Goal: Transaction & Acquisition: Subscribe to service/newsletter

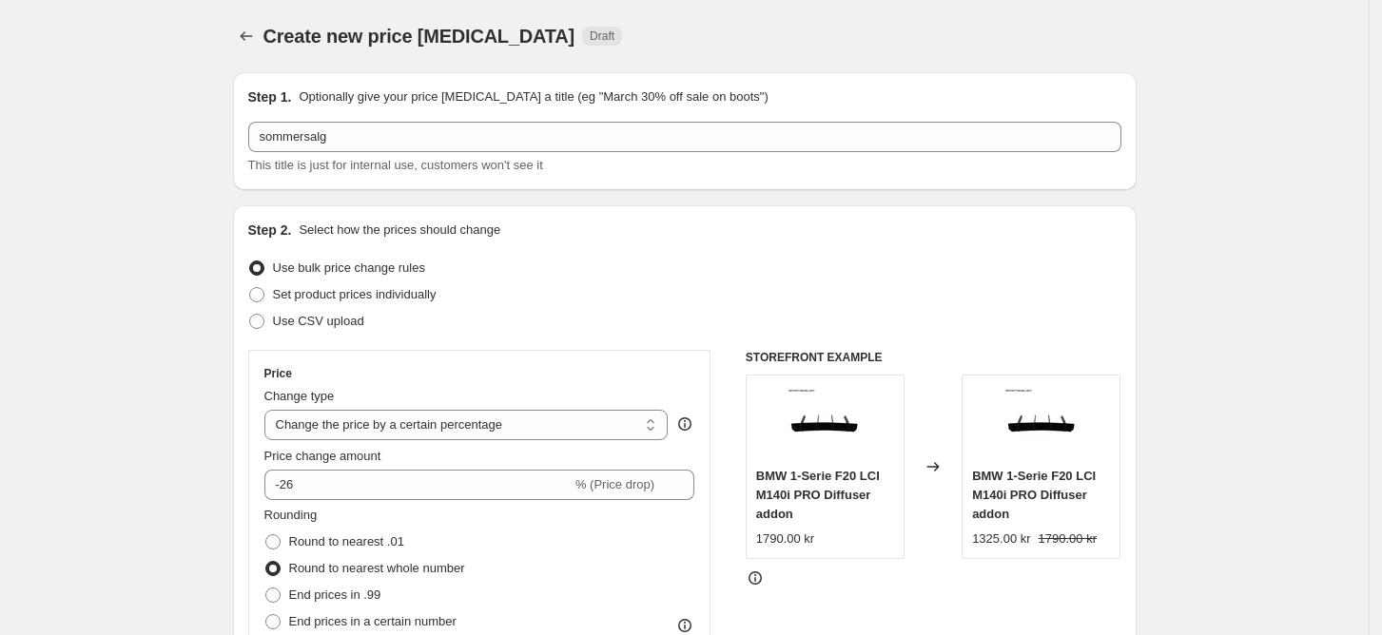
select select "percentage"
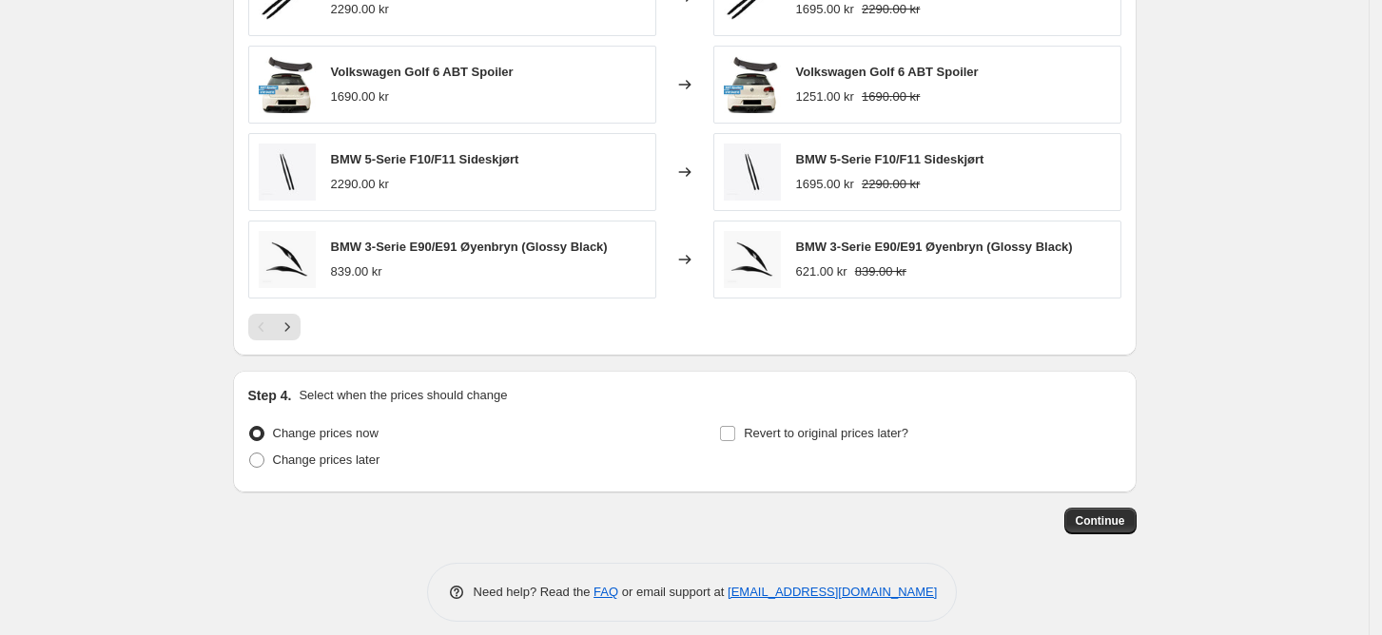
scroll to position [1323, 0]
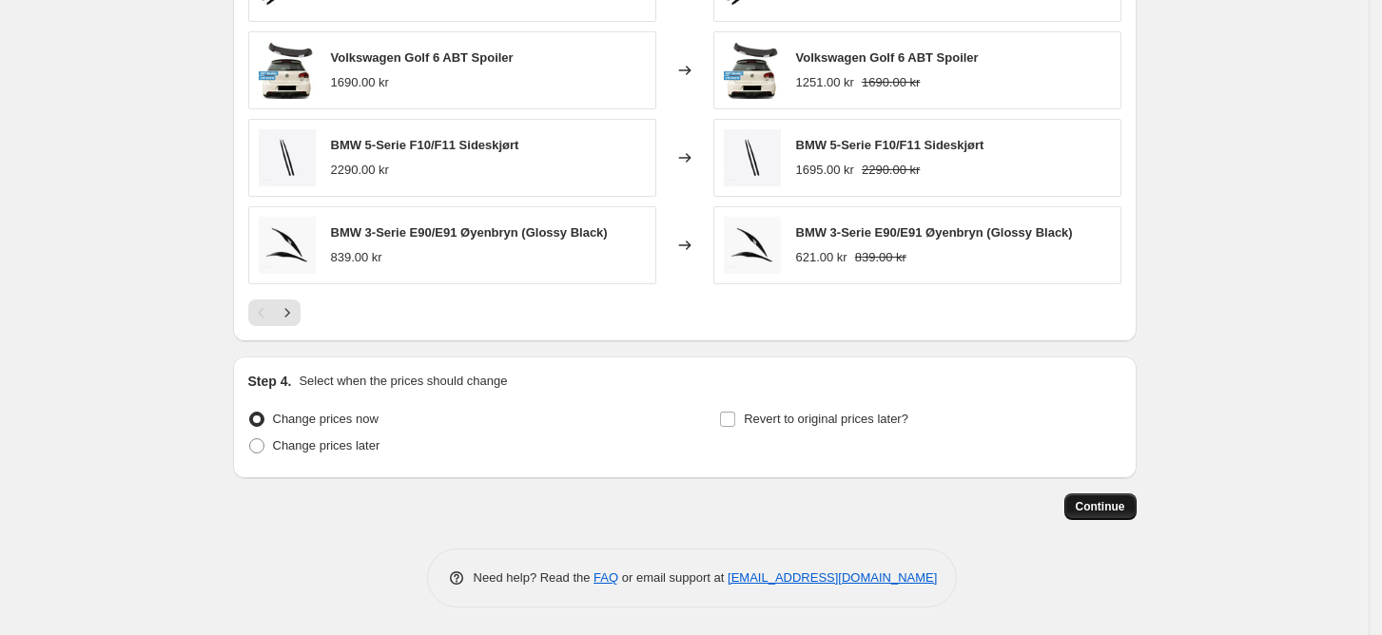
click at [1124, 503] on span "Continue" at bounding box center [1100, 506] width 49 height 15
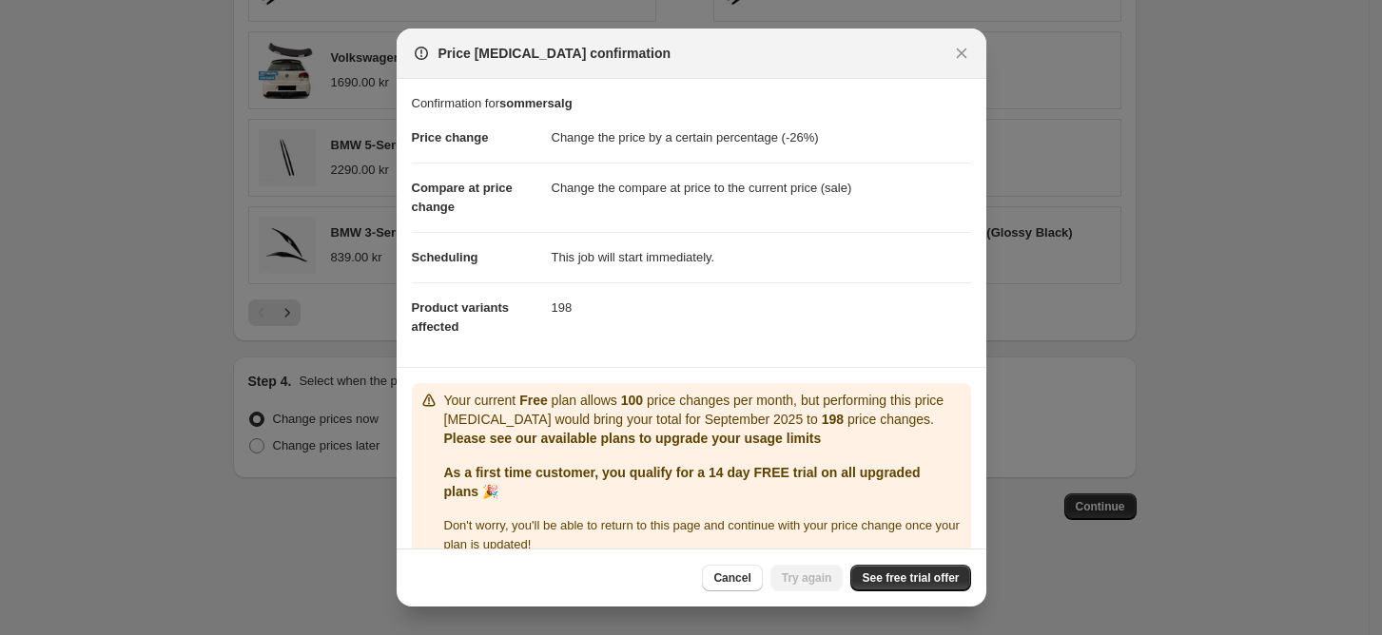
scroll to position [27, 0]
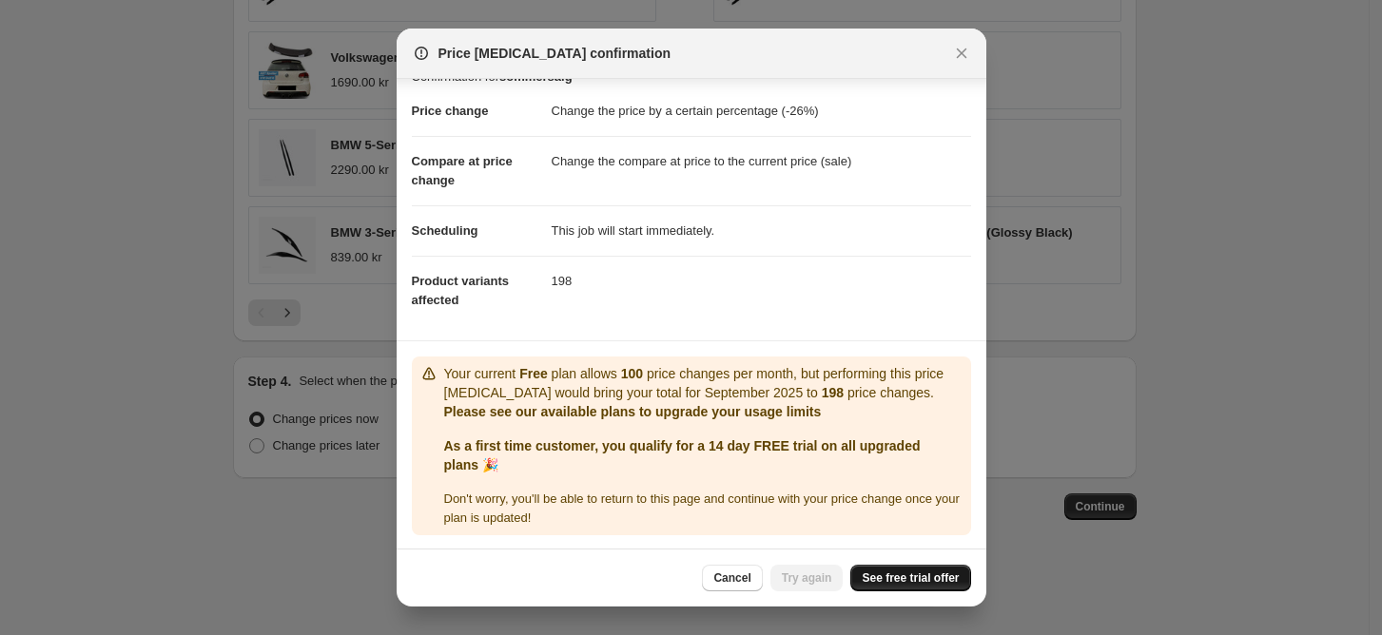
click at [906, 574] on span "See free trial offer" at bounding box center [910, 578] width 97 height 15
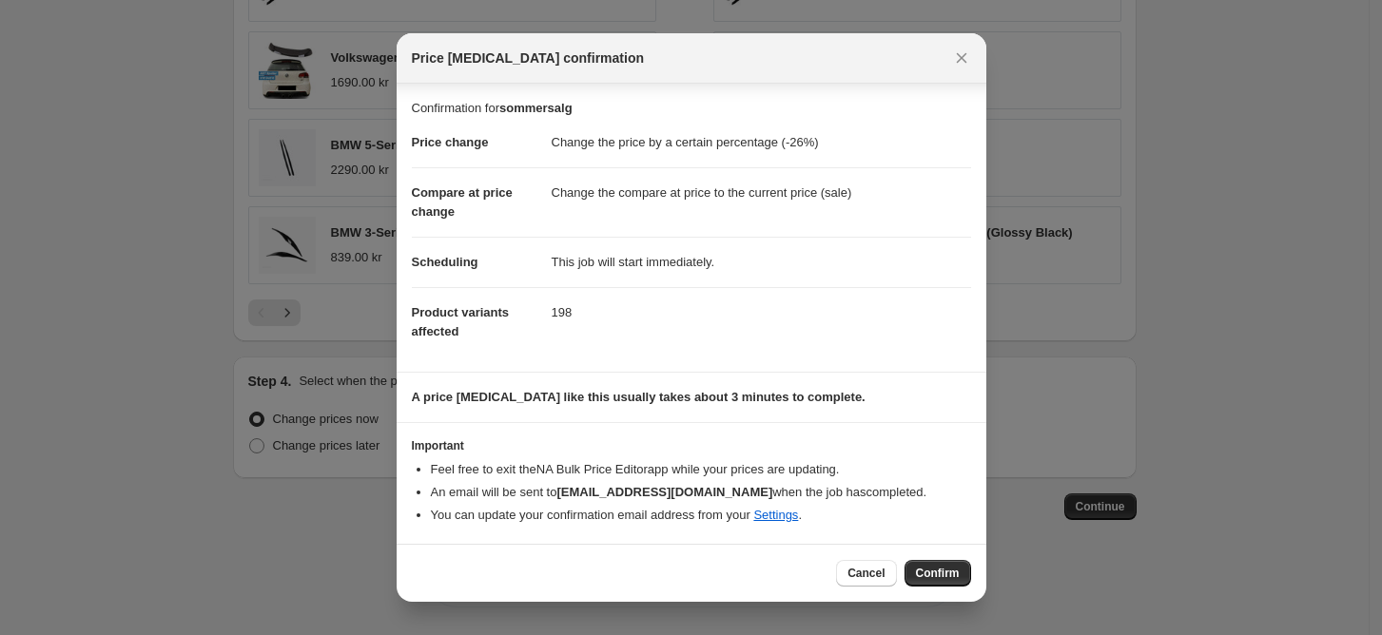
scroll to position [0, 0]
click at [943, 576] on span "Confirm" at bounding box center [938, 573] width 44 height 15
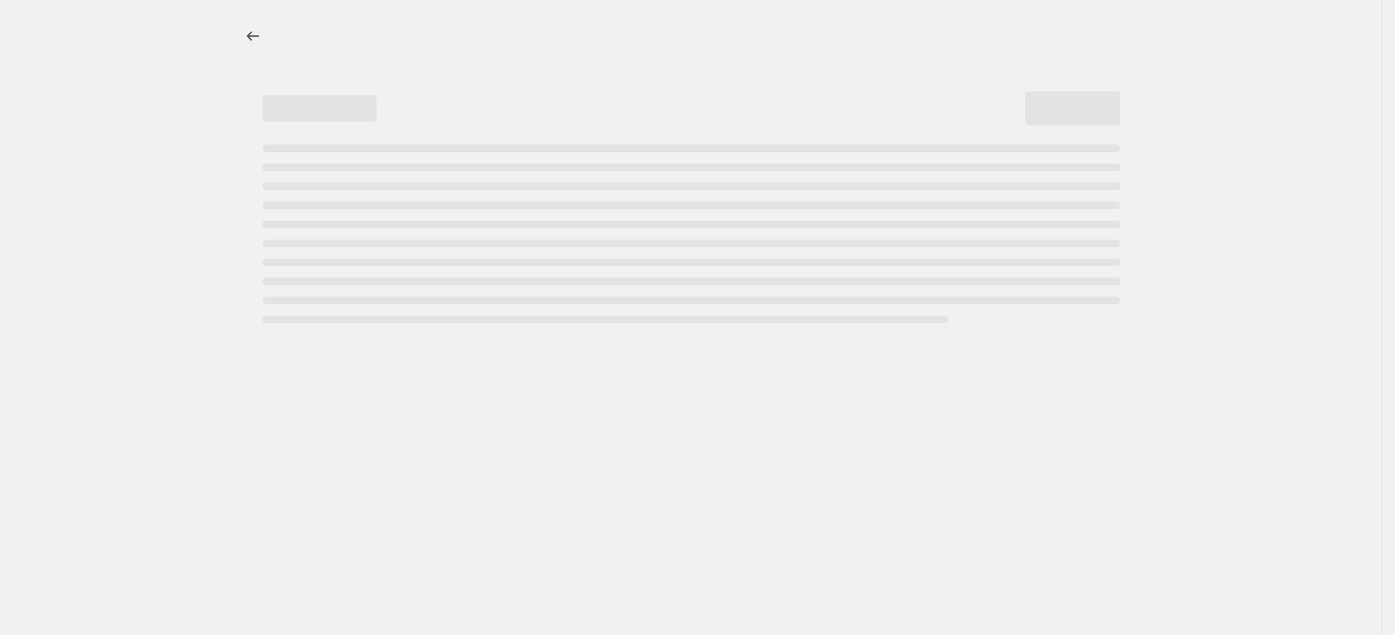
select select "percentage"
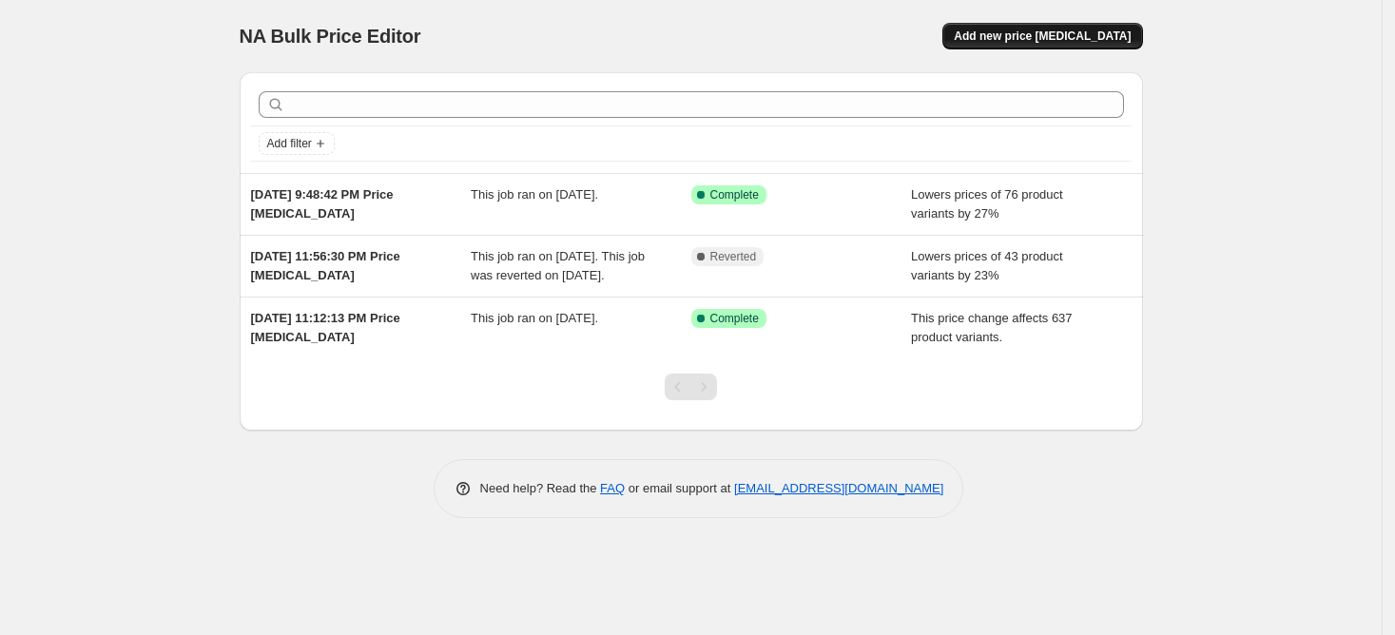
click at [1051, 34] on span "Add new price change job" at bounding box center [1042, 36] width 177 height 15
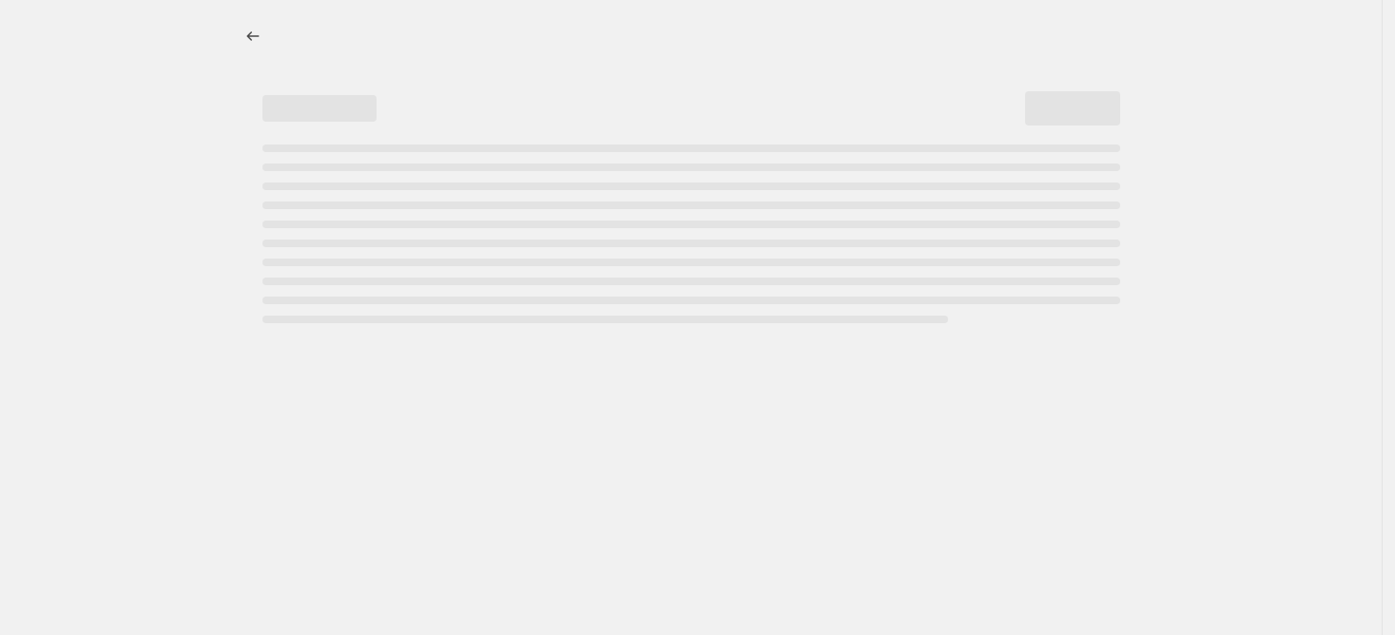
select select "percentage"
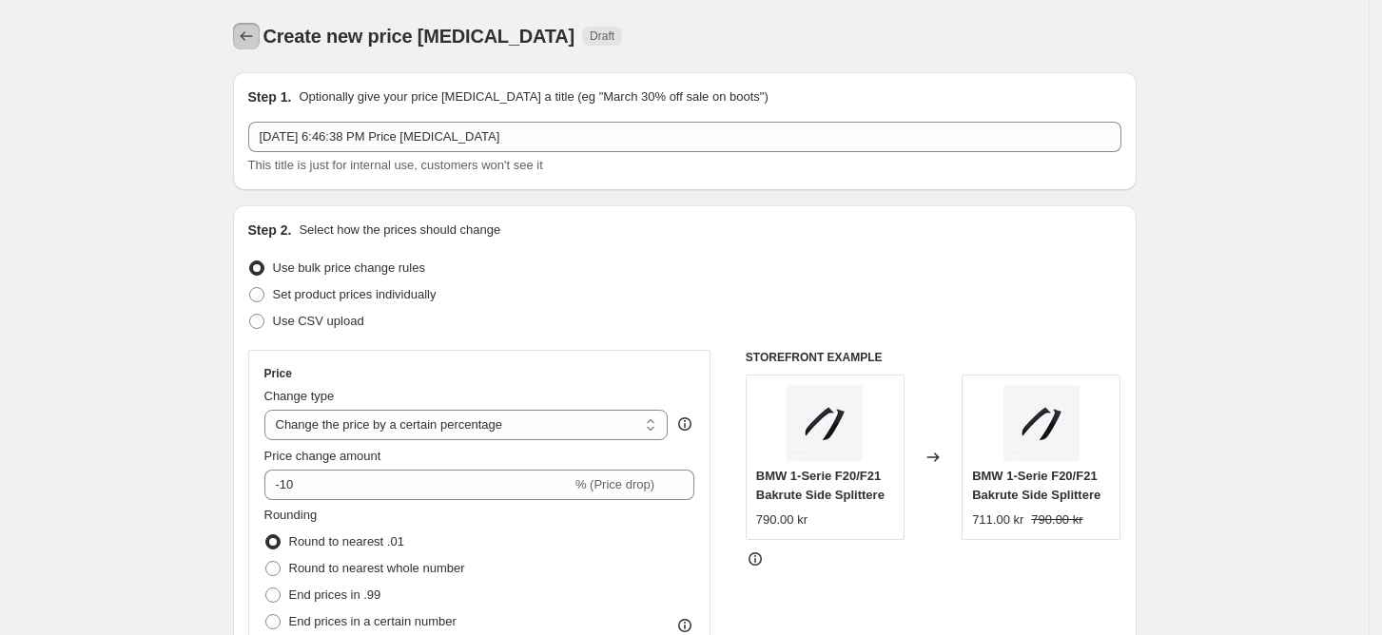
click at [242, 40] on button "Price change jobs" at bounding box center [246, 36] width 27 height 27
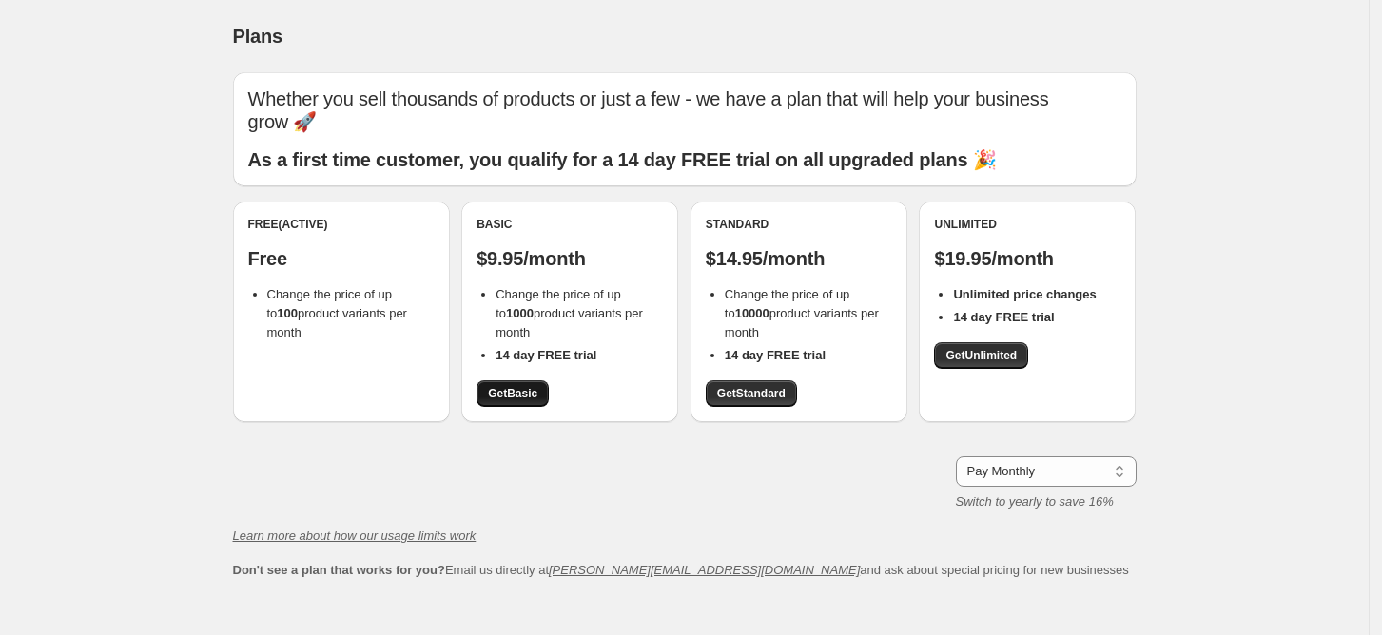
click at [510, 388] on span "Get Basic" at bounding box center [512, 393] width 49 height 15
